Goal: Download file/media

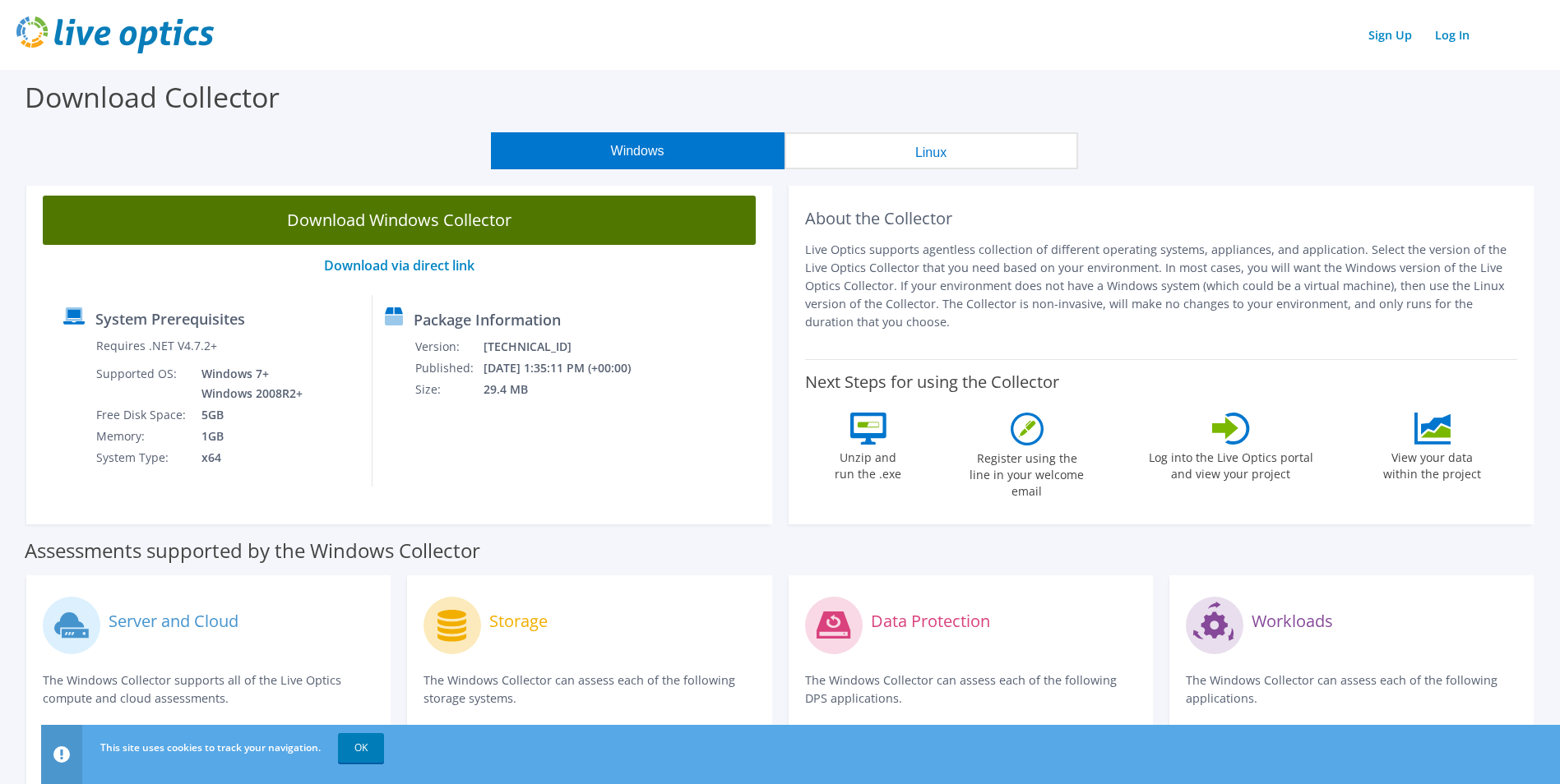
click at [449, 222] on link "Download Windows Collector" at bounding box center [399, 220] width 712 height 50
